Goal: Information Seeking & Learning: Learn about a topic

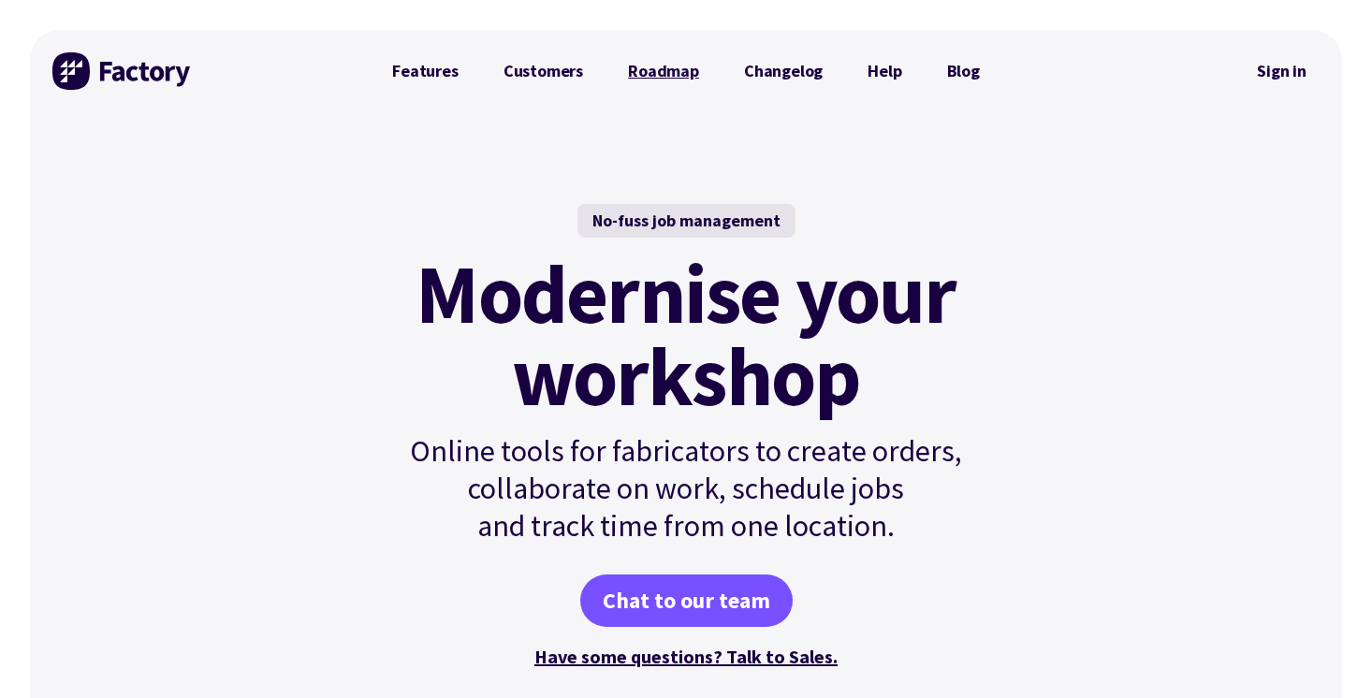
click at [693, 75] on link "Roadmap" at bounding box center [664, 70] width 116 height 37
click at [456, 69] on link "Features" at bounding box center [425, 70] width 111 height 37
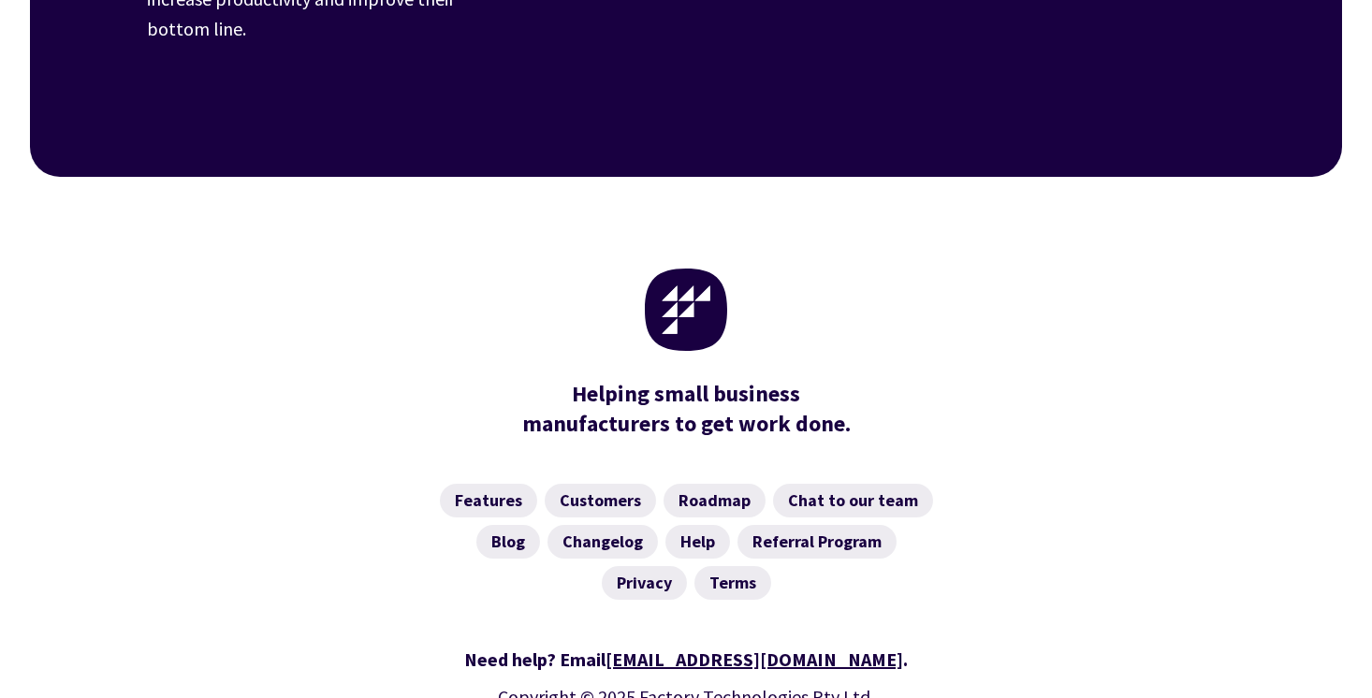
scroll to position [3070, 0]
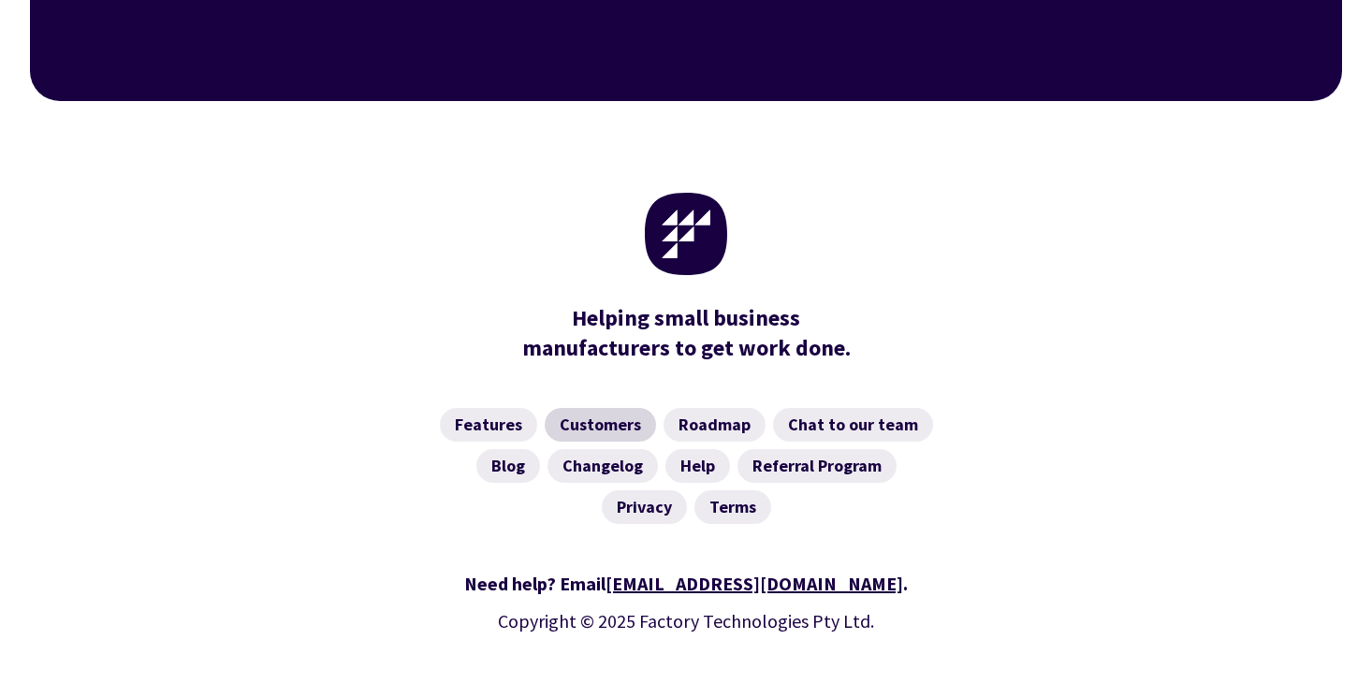
click at [590, 408] on link "Customers" at bounding box center [600, 425] width 111 height 34
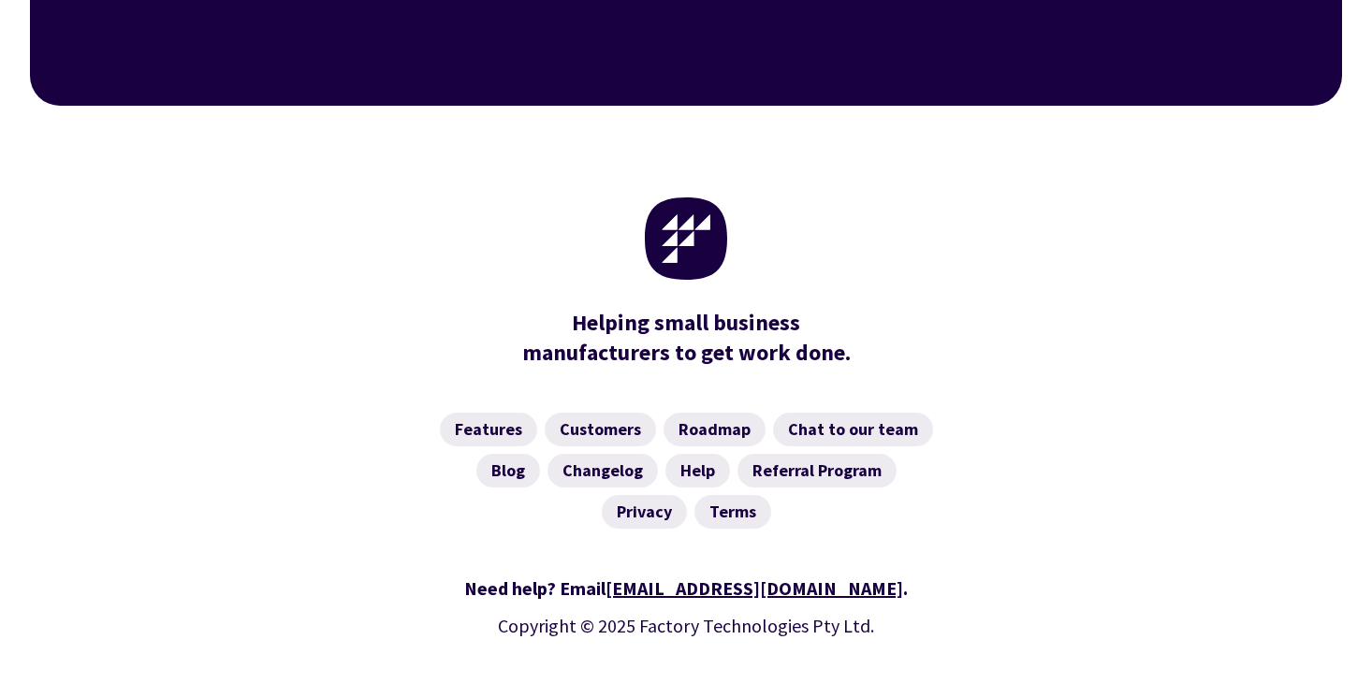
scroll to position [2857, 0]
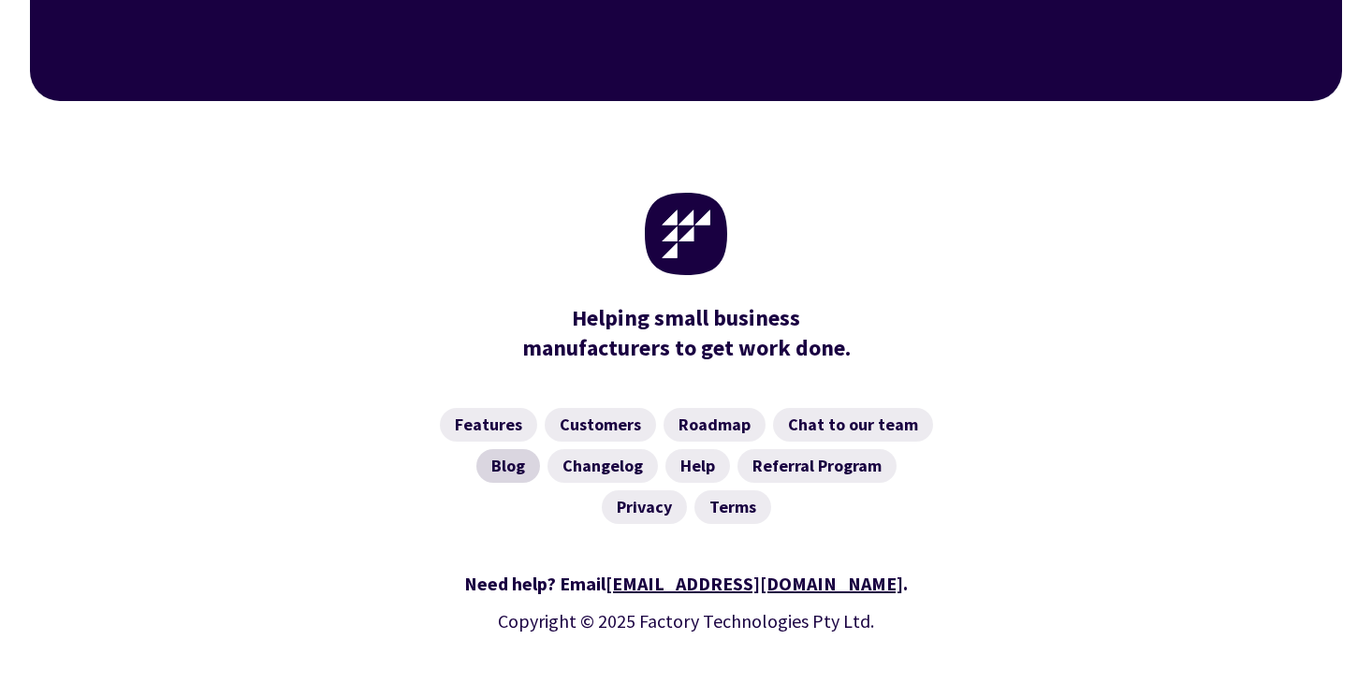
click at [515, 449] on link "Blog" at bounding box center [508, 466] width 64 height 34
